Goal: Task Accomplishment & Management: Manage account settings

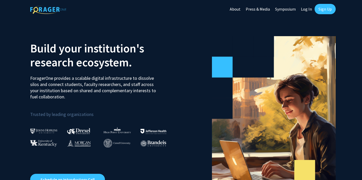
click at [306, 9] on link "Log In" at bounding box center [306, 9] width 16 height 18
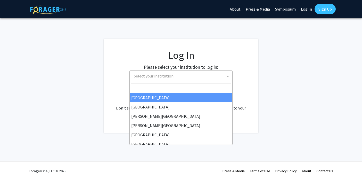
click at [229, 76] on span at bounding box center [227, 76] width 5 height 11
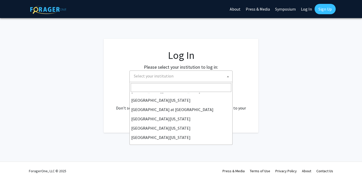
scroll to position [180, 0]
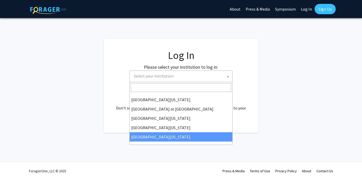
select select "33"
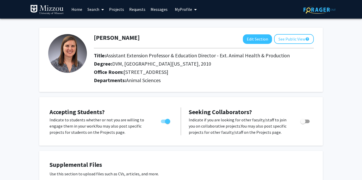
click at [168, 121] on span "Toggle" at bounding box center [167, 121] width 5 height 5
click at [163, 123] on input "Would you like to permit student requests?" at bounding box center [163, 123] width 0 height 0
checkbox input "false"
click at [258, 39] on button "Edit Section" at bounding box center [257, 39] width 29 height 10
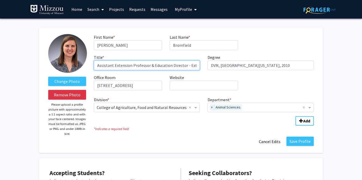
drag, startPoint x: 112, startPoint y: 65, endPoint x: 76, endPoint y: 65, distance: 36.6
click at [94, 65] on input "Assistant Extension Professor & Education Director - Ext. Animal Health & Produ…" at bounding box center [147, 65] width 106 height 10
click at [191, 67] on input "Associate Extension Professor & Education Director - Ext. Animal Health & Produ…" at bounding box center [147, 65] width 106 height 10
type input "Associate Extension Professor & Education Director - Ext. Animal Health & Produ…"
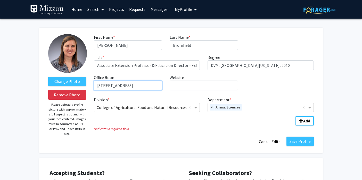
drag, startPoint x: 141, startPoint y: 87, endPoint x: 35, endPoint y: 88, distance: 106.0
click at [94, 88] on input "381 Clydesdale Hall" at bounding box center [128, 85] width 68 height 10
type input "1"
type input "S-133"
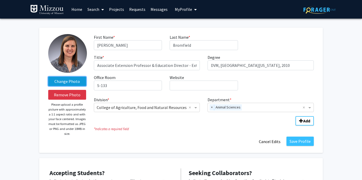
click at [71, 83] on label "Change Photo" at bounding box center [67, 81] width 38 height 9
click at [0, 0] on input "Change Photo" at bounding box center [0, 0] width 0 height 0
click at [73, 78] on label "Change Photo" at bounding box center [67, 81] width 38 height 9
click at [0, 0] on input "Change Photo" at bounding box center [0, 0] width 0 height 0
click at [76, 82] on label "Change Photo" at bounding box center [67, 81] width 38 height 9
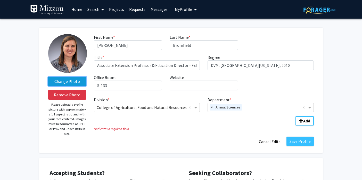
click at [0, 0] on input "Change Photo" at bounding box center [0, 0] width 0 height 0
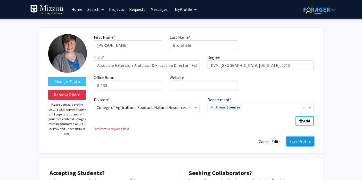
click at [300, 143] on button "Save Profile" at bounding box center [299, 140] width 27 height 9
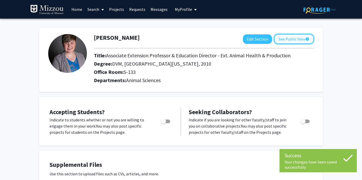
click at [288, 42] on button "See Public View help" at bounding box center [294, 39] width 40 height 10
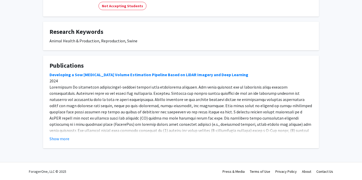
scroll to position [72, 0]
click at [57, 139] on button "Show more" at bounding box center [60, 138] width 20 height 6
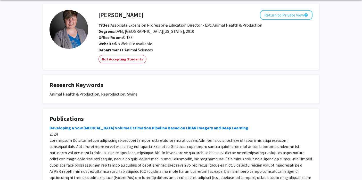
scroll to position [0, 0]
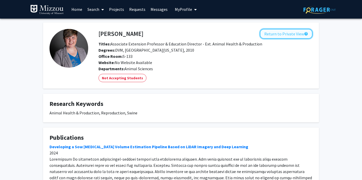
click at [299, 35] on button "Return to Private View help" at bounding box center [286, 34] width 53 height 10
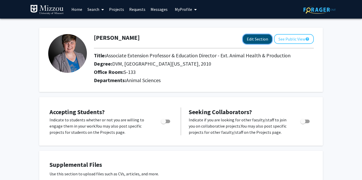
click at [264, 39] on button "Edit Section" at bounding box center [257, 39] width 29 height 10
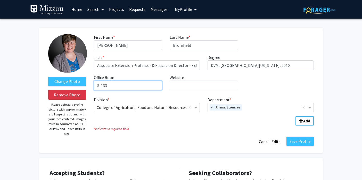
click at [132, 84] on input "S-133" at bounding box center [128, 85] width 68 height 10
type input "S-133 ASRC"
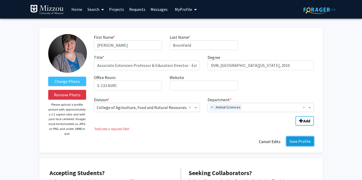
click at [296, 137] on button "Save Profile" at bounding box center [299, 140] width 27 height 9
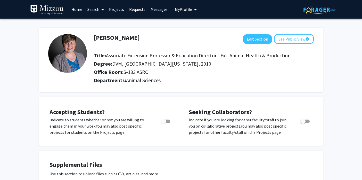
click at [185, 12] on button "My Profile" at bounding box center [185, 9] width 25 height 19
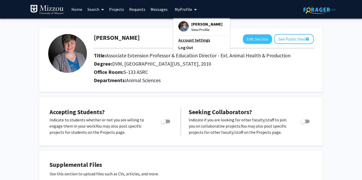
click at [199, 43] on div "Corinne Bromfield View Profile Account Settings Log Out" at bounding box center [201, 36] width 57 height 35
click at [200, 41] on link "Account Settings" at bounding box center [201, 40] width 46 height 6
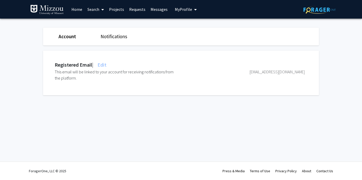
click at [106, 35] on link "Notifications" at bounding box center [114, 36] width 27 height 6
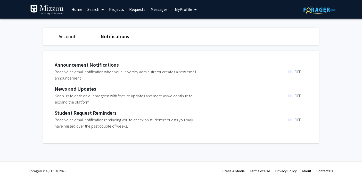
click at [75, 9] on link "Home" at bounding box center [77, 9] width 16 height 18
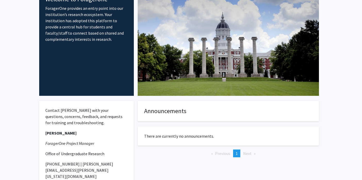
scroll to position [77, 0]
